Goal: Book appointment/travel/reservation

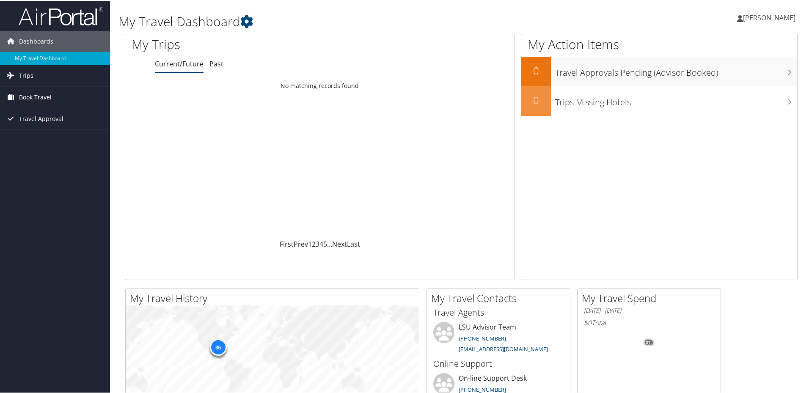
click at [37, 96] on span "Book Travel" at bounding box center [35, 96] width 33 height 21
click at [44, 123] on link "Book/Manage Online Trips" at bounding box center [55, 126] width 110 height 13
